Goal: Find contact information: Find contact information

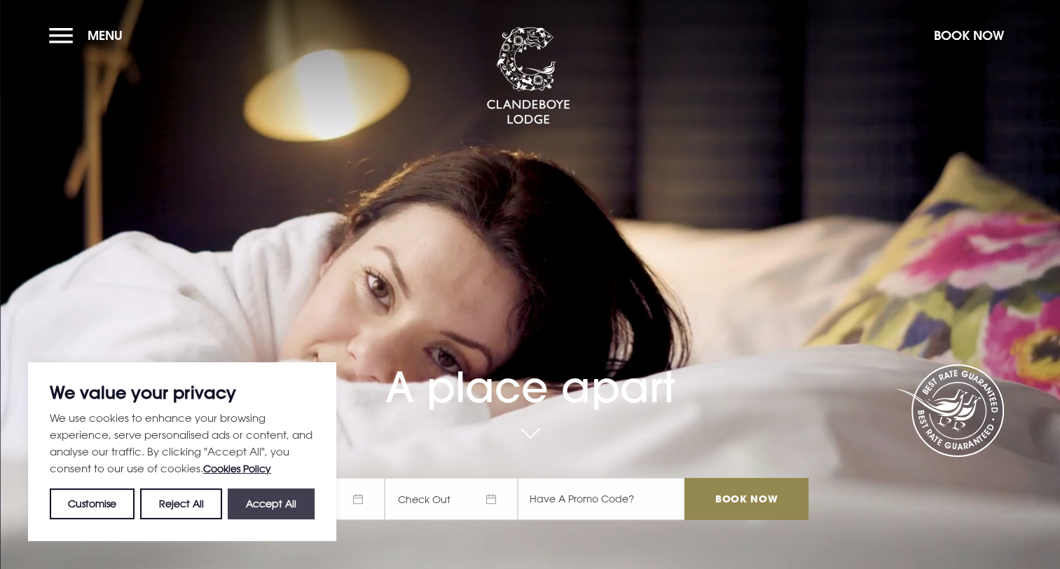
click at [273, 515] on button "Accept All" at bounding box center [271, 503] width 87 height 31
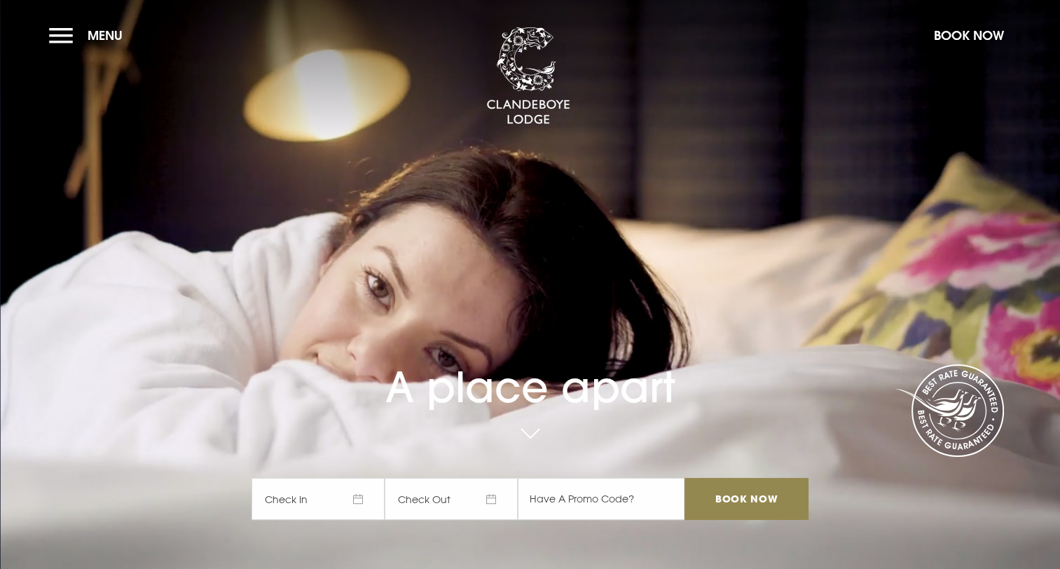
checkbox input "true"
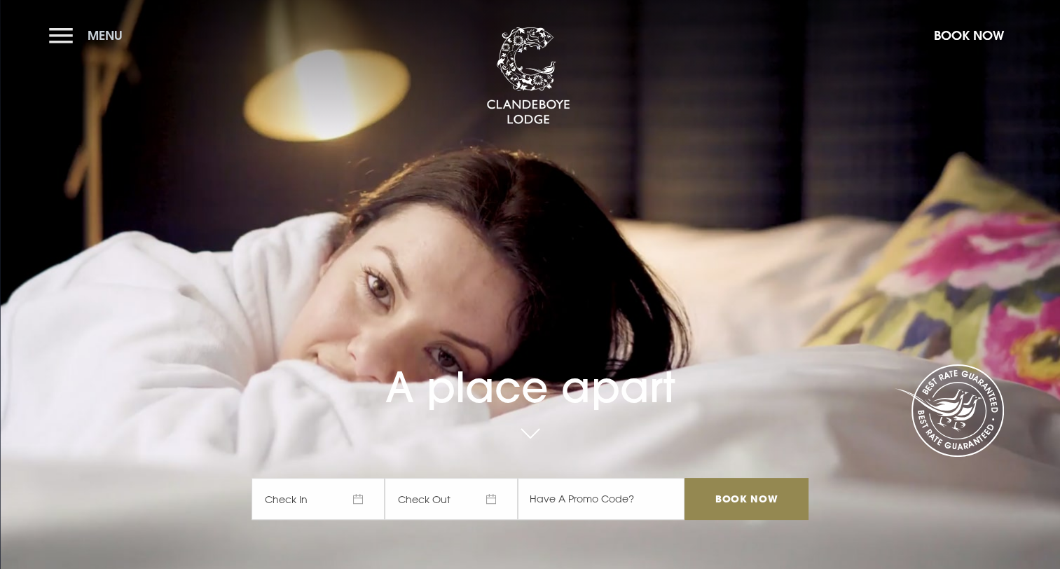
click at [66, 42] on button "Menu" at bounding box center [89, 35] width 81 height 30
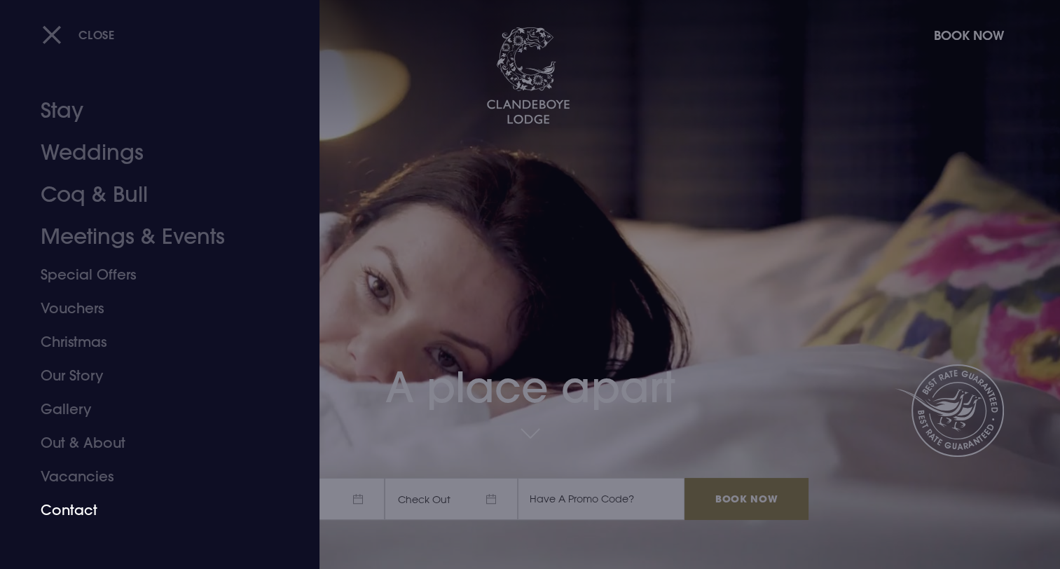
click at [66, 509] on link "Contact" at bounding box center [151, 510] width 221 height 34
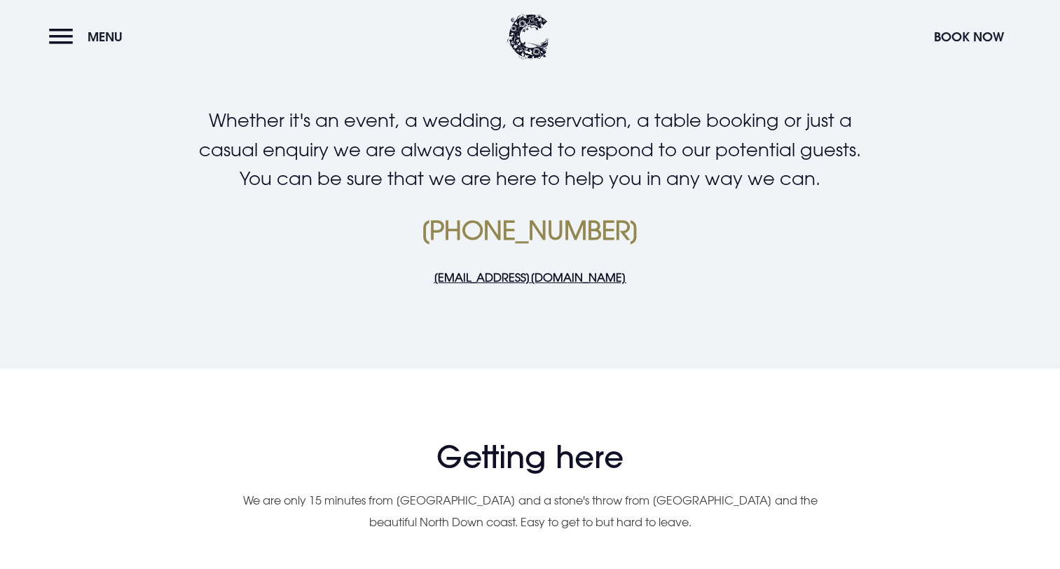
scroll to position [433, 0]
